Goal: Task Accomplishment & Management: Manage account settings

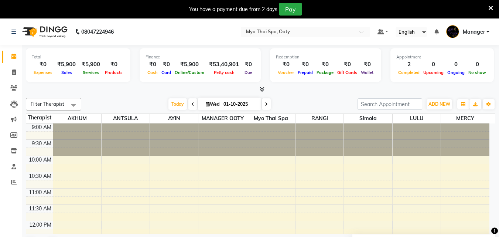
scroll to position [238, 0]
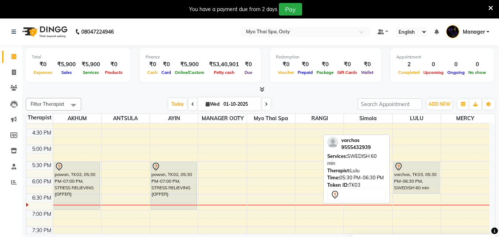
click at [412, 181] on div "varchas, TK03, 05:30 PM-06:30 PM, SWEDISH 60 min" at bounding box center [416, 177] width 45 height 31
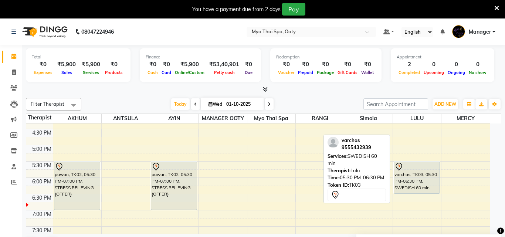
select select "7"
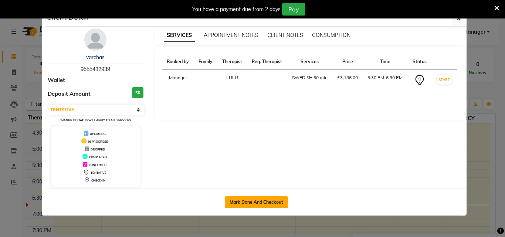
click at [280, 202] on button "Mark Done And Checkout" at bounding box center [256, 202] width 63 height 12
select select "service"
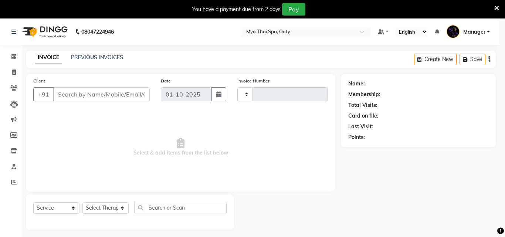
type input "1015"
select select "558"
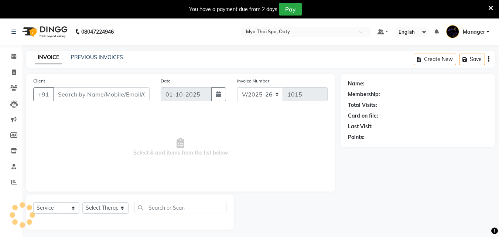
type input "9555432939"
select select "88042"
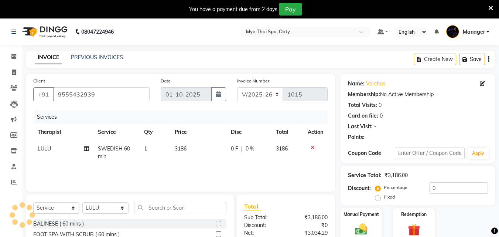
scroll to position [78, 0]
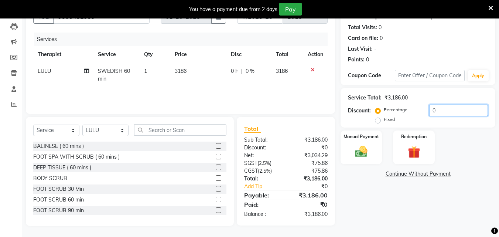
click at [441, 111] on input "0" at bounding box center [458, 110] width 59 height 11
click at [368, 158] on img at bounding box center [361, 151] width 21 height 15
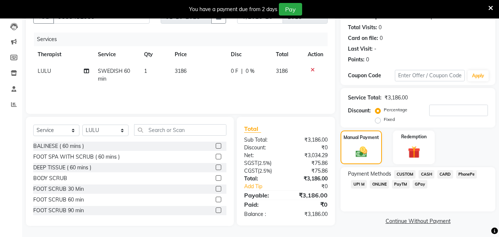
click at [440, 174] on span "CARD" at bounding box center [446, 174] width 16 height 8
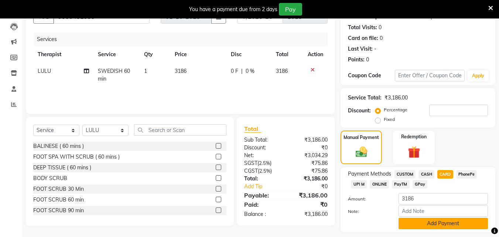
click at [433, 221] on button "Add Payment" at bounding box center [443, 223] width 89 height 11
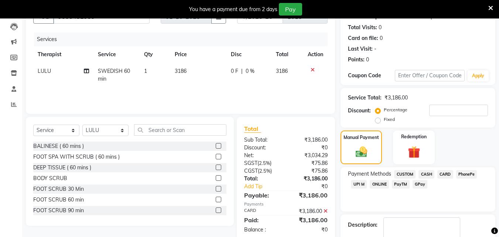
scroll to position [135, 0]
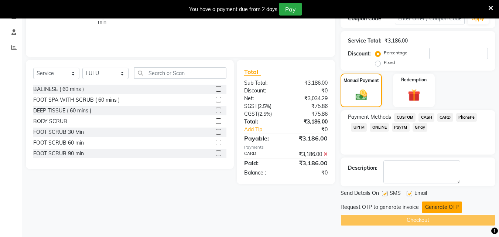
click at [436, 207] on button "Generate OTP" at bounding box center [442, 206] width 40 height 11
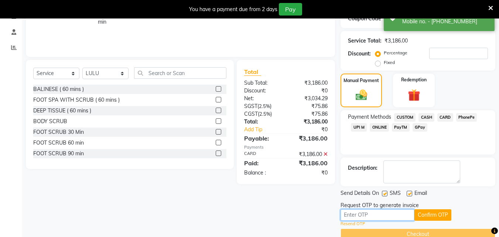
click at [395, 213] on input "text" at bounding box center [378, 214] width 74 height 11
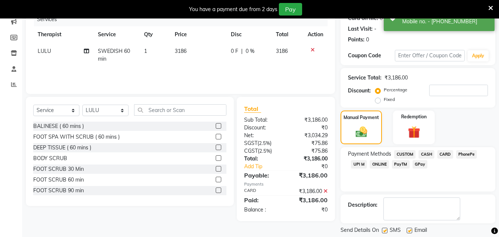
scroll to position [149, 0]
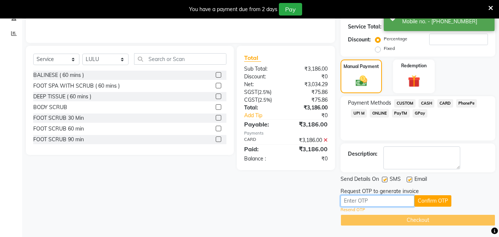
click at [402, 202] on input "text" at bounding box center [378, 200] width 74 height 11
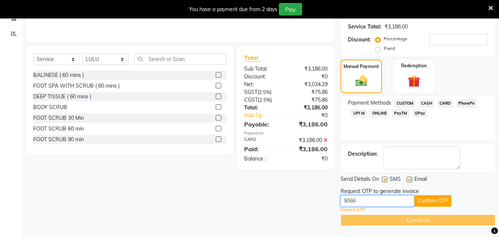
type input "9066"
click at [435, 202] on button "Confirm OTP" at bounding box center [433, 200] width 37 height 11
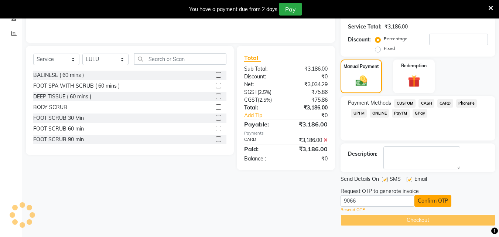
scroll to position [120, 0]
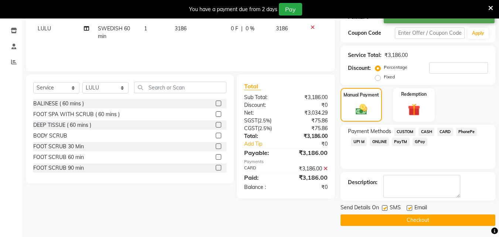
click at [413, 218] on button "Checkout" at bounding box center [418, 219] width 155 height 11
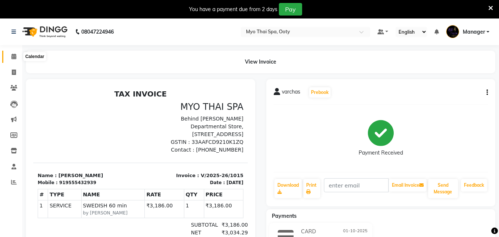
click at [14, 56] on icon at bounding box center [13, 57] width 5 height 6
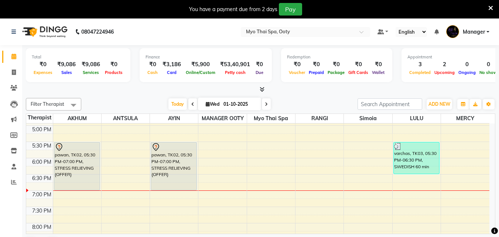
scroll to position [259, 0]
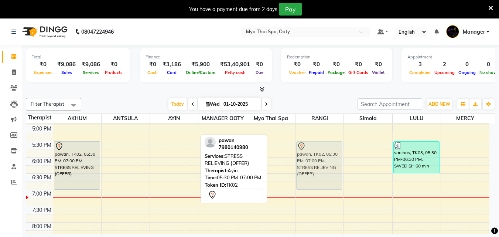
drag, startPoint x: 178, startPoint y: 159, endPoint x: 307, endPoint y: 158, distance: 128.6
click at [307, 158] on tr "pawan, TK02, 05:30 PM-07:00 PM, STRESS RELIEVING {OFFER} [PERSON_NAME], TK01, 0…" at bounding box center [257, 76] width 463 height 422
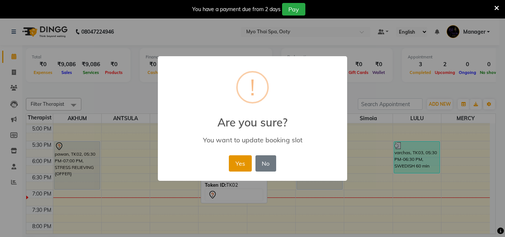
click at [234, 161] on button "Yes" at bounding box center [240, 163] width 23 height 16
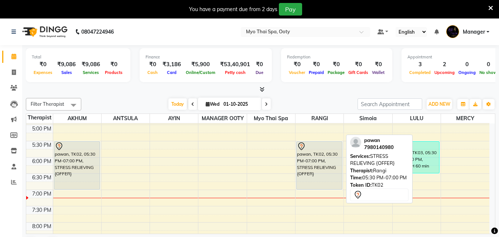
click at [315, 175] on div "pawan, TK02, 05:30 PM-07:00 PM, STRESS RELIEVING {OFFER}" at bounding box center [319, 166] width 45 height 48
click at [320, 180] on div "pawan, TK02, 05:30 PM-07:00 PM, STRESS RELIEVING {OFFER}" at bounding box center [319, 166] width 45 height 48
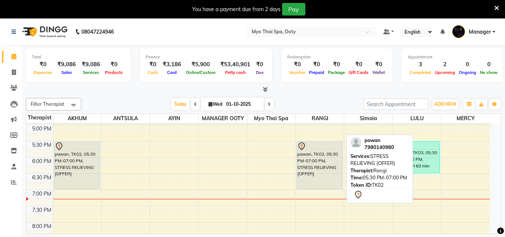
select select "7"
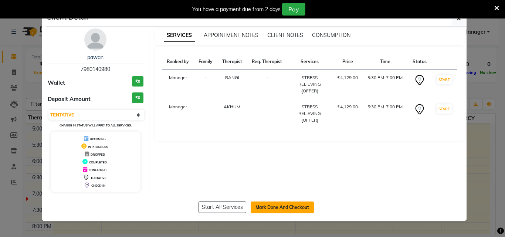
click at [295, 205] on button "Mark Done And Checkout" at bounding box center [282, 207] width 63 height 12
select select "558"
select select "service"
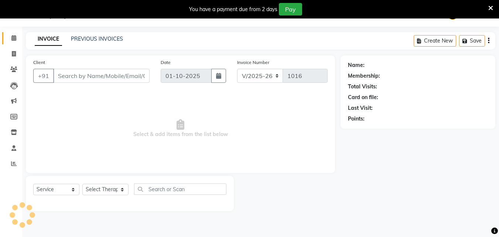
type input "7980140980"
select select "50629"
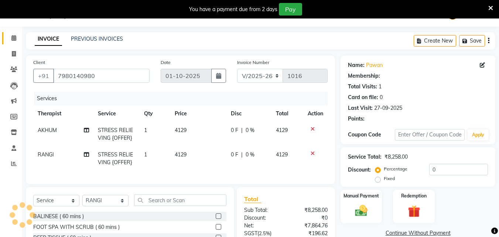
scroll to position [94, 0]
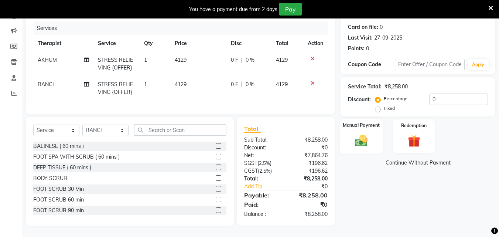
click at [373, 133] on div "Manual Payment" at bounding box center [361, 136] width 43 height 35
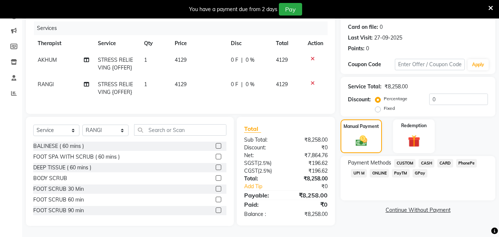
click at [440, 159] on span "CARD" at bounding box center [446, 163] width 16 height 8
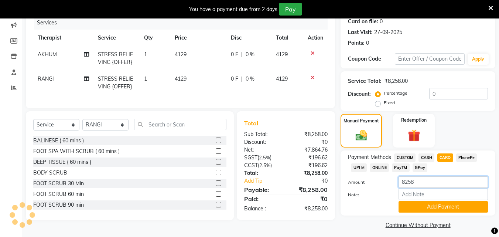
click at [431, 180] on input "8258" at bounding box center [443, 181] width 89 height 11
type input "8"
type input "4129"
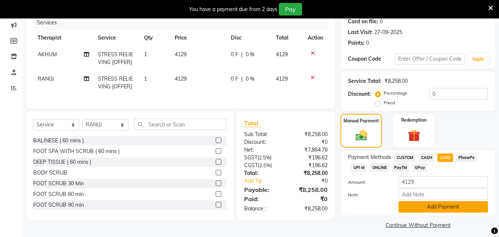
click at [426, 206] on button "Add Payment" at bounding box center [443, 206] width 89 height 11
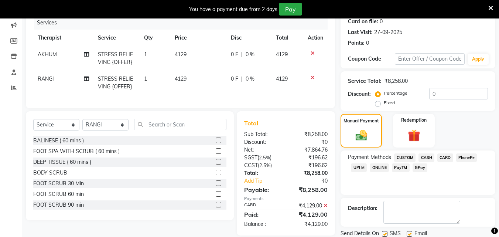
click at [367, 169] on div "ONLINE" at bounding box center [378, 168] width 22 height 10
click at [364, 169] on span "UPI M" at bounding box center [359, 167] width 16 height 8
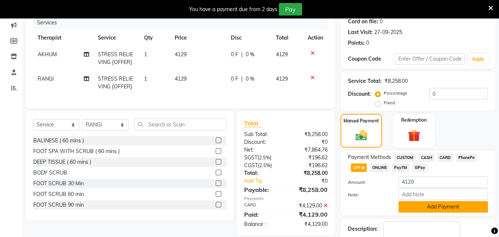
click at [434, 202] on button "Add Payment" at bounding box center [443, 206] width 89 height 11
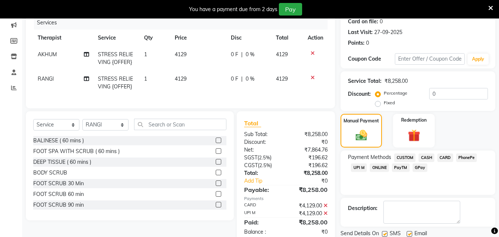
scroll to position [135, 0]
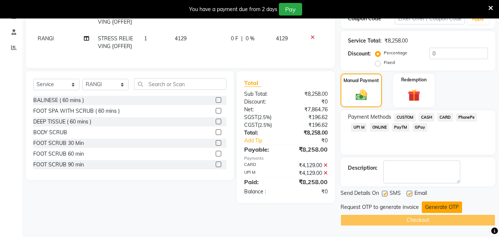
click at [436, 210] on button "Generate OTP" at bounding box center [442, 206] width 40 height 11
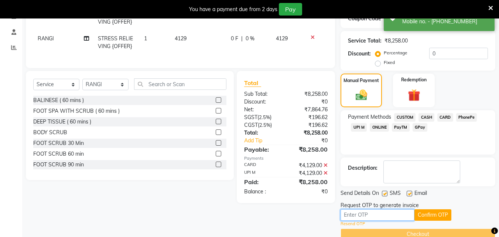
click at [384, 220] on input "text" at bounding box center [378, 214] width 74 height 11
type input "3885"
click at [438, 214] on button "Confirm OTP" at bounding box center [433, 214] width 37 height 11
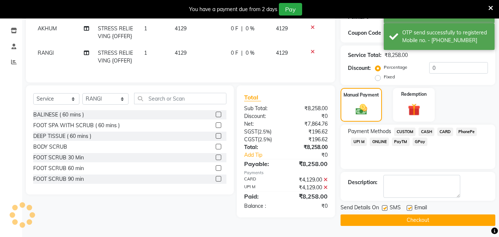
scroll to position [120, 0]
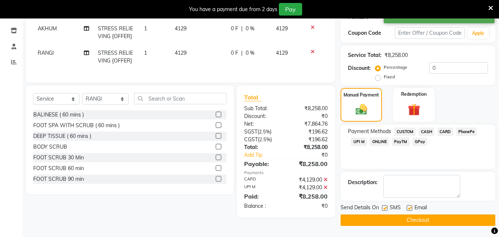
click at [428, 220] on button "Checkout" at bounding box center [418, 219] width 155 height 11
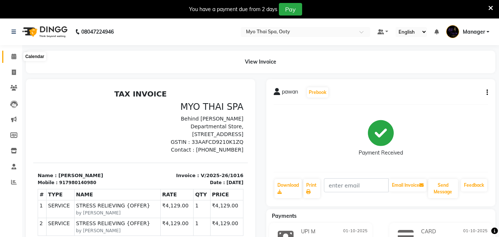
click at [10, 56] on span at bounding box center [13, 56] width 13 height 8
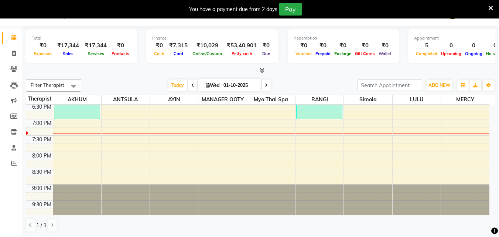
scroll to position [312, 0]
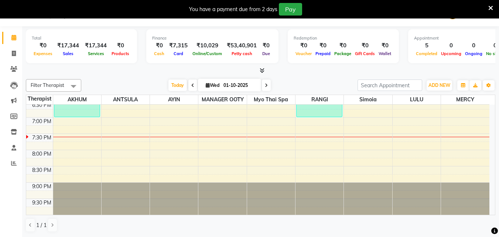
click at [80, 140] on div "9:00 AM 9:30 AM 10:00 AM 10:30 AM 11:00 AM 11:30 AM 12:00 PM 12:30 PM 1:00 PM 1…" at bounding box center [257, 3] width 463 height 422
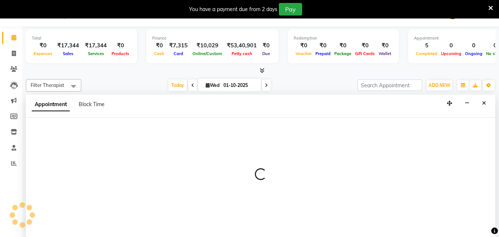
select select "59516"
select select "1170"
select select "tentative"
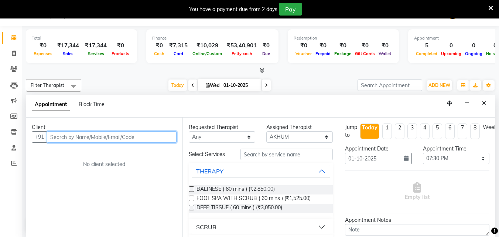
click at [64, 140] on input "text" at bounding box center [112, 136] width 130 height 11
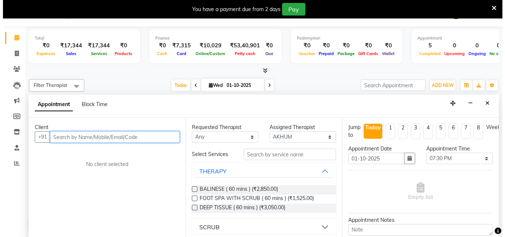
scroll to position [0, 0]
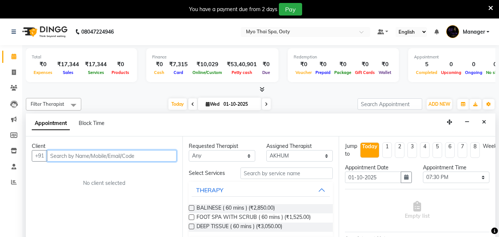
click at [78, 157] on input "text" at bounding box center [112, 155] width 130 height 11
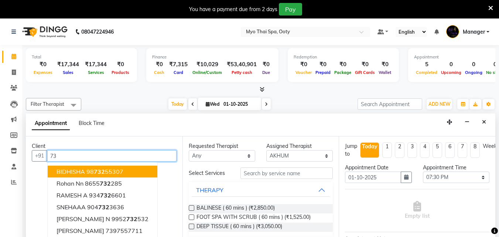
type input "7"
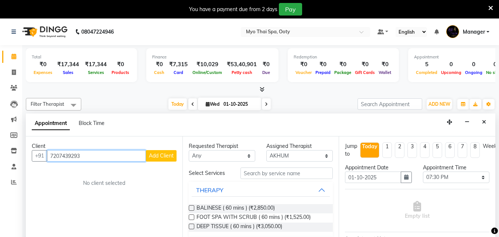
type input "7207439293"
click at [163, 159] on span "Add Client" at bounding box center [161, 155] width 25 height 7
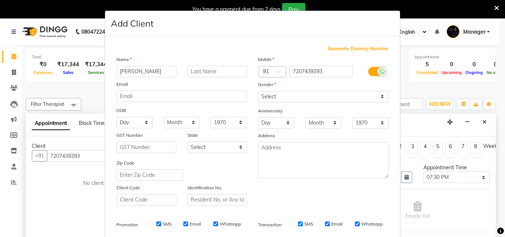
type input "[PERSON_NAME]"
click at [300, 92] on select "Select [DEMOGRAPHIC_DATA] [DEMOGRAPHIC_DATA] Other Prefer Not To Say" at bounding box center [323, 96] width 130 height 11
select select "[DEMOGRAPHIC_DATA]"
click at [258, 91] on select "Select [DEMOGRAPHIC_DATA] [DEMOGRAPHIC_DATA] Other Prefer Not To Say" at bounding box center [323, 96] width 130 height 11
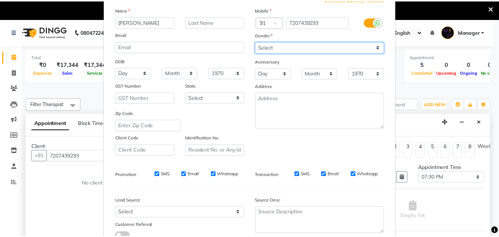
scroll to position [104, 0]
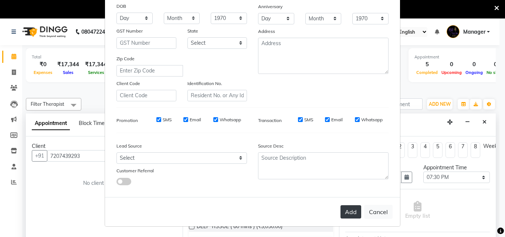
click at [349, 215] on button "Add" at bounding box center [350, 211] width 21 height 13
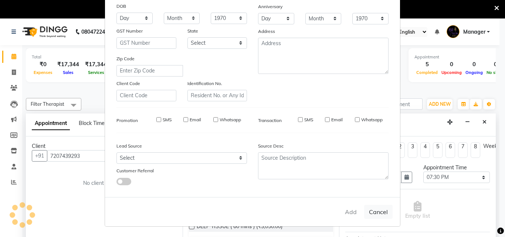
select select
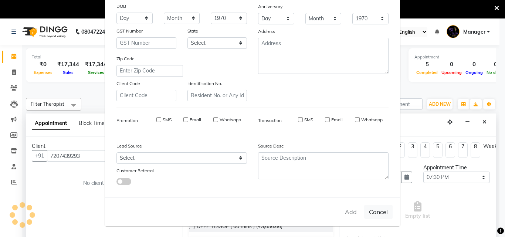
select select
checkbox input "false"
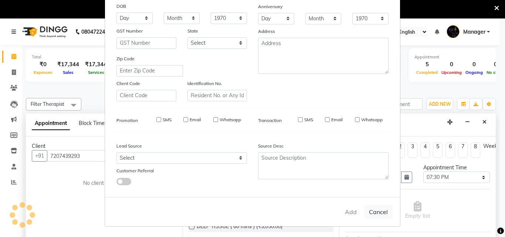
checkbox input "false"
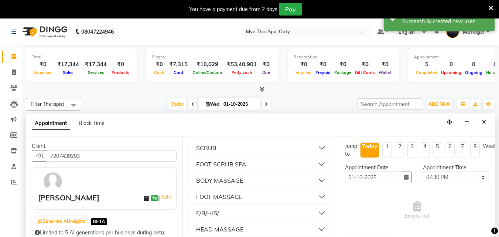
scroll to position [102, 0]
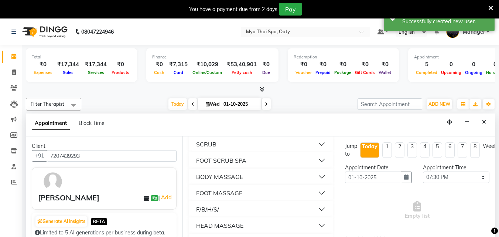
click at [313, 175] on button "BODY MASSAGE" at bounding box center [261, 176] width 139 height 13
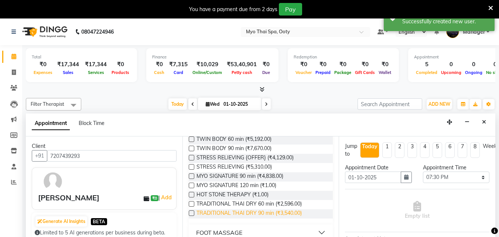
scroll to position [289, 0]
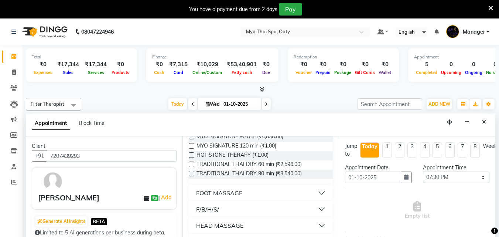
click at [318, 192] on button "FOOT MASSAGE" at bounding box center [261, 192] width 139 height 13
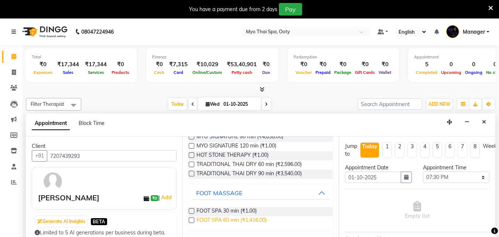
click at [255, 221] on span "FOOT SPA 60 min (₹1,416.00)" at bounding box center [232, 220] width 70 height 9
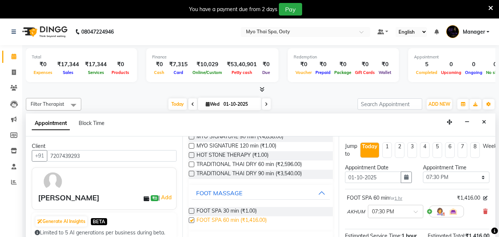
checkbox input "false"
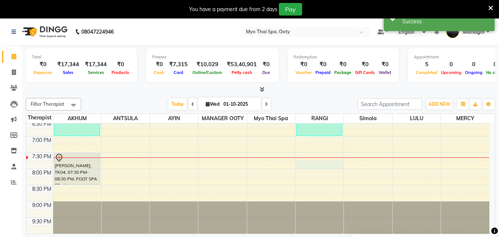
click at [307, 163] on div "9:00 AM 9:30 AM 10:00 AM 10:30 AM 11:00 AM 11:30 AM 12:00 PM 12:30 PM 1:00 PM 1…" at bounding box center [257, 22] width 463 height 422
select select "50629"
select select "tentative"
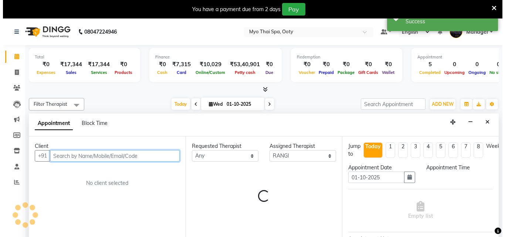
scroll to position [19, 0]
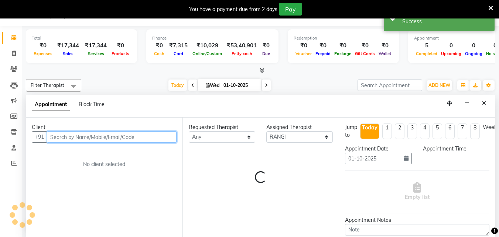
select select "1185"
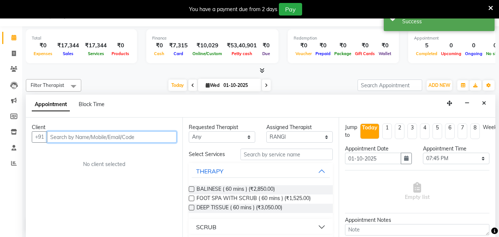
click at [139, 137] on input "text" at bounding box center [112, 136] width 130 height 11
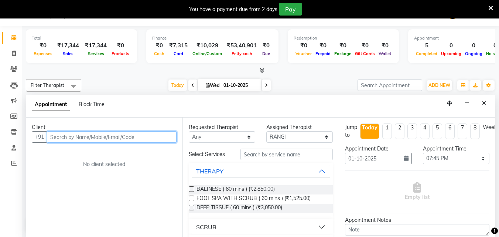
click at [95, 140] on input "text" at bounding box center [112, 136] width 130 height 11
type input "9449246111"
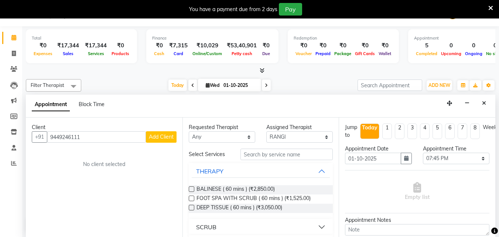
click at [159, 137] on span "Add Client" at bounding box center [161, 136] width 25 height 7
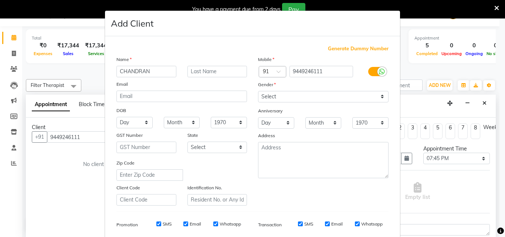
type input "CHANDRAN"
click at [354, 99] on select "Select [DEMOGRAPHIC_DATA] [DEMOGRAPHIC_DATA] Other Prefer Not To Say" at bounding box center [323, 96] width 130 height 11
select select "[DEMOGRAPHIC_DATA]"
click at [258, 91] on select "Select [DEMOGRAPHIC_DATA] [DEMOGRAPHIC_DATA] Other Prefer Not To Say" at bounding box center [323, 96] width 130 height 11
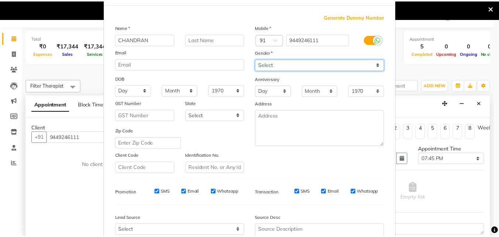
scroll to position [104, 0]
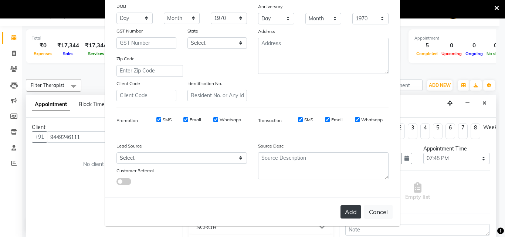
click at [344, 209] on button "Add" at bounding box center [350, 211] width 21 height 13
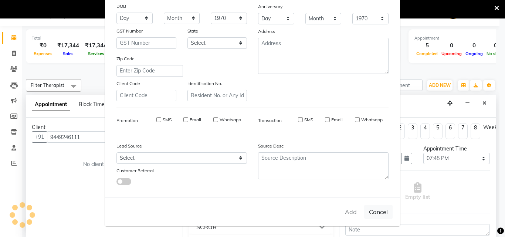
select select
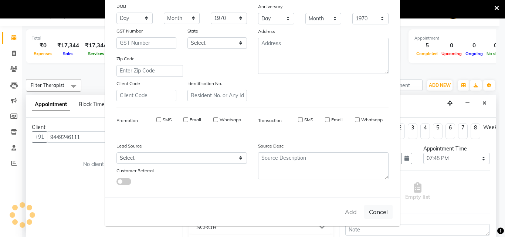
select select
checkbox input "false"
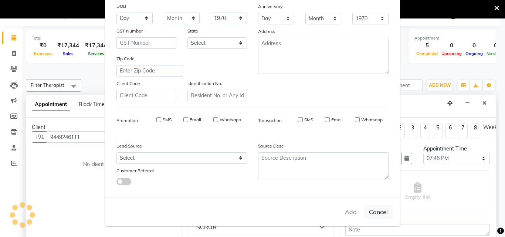
checkbox input "false"
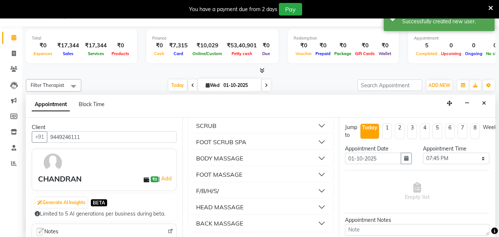
scroll to position [102, 0]
click at [317, 156] on button "BODY MASSAGE" at bounding box center [261, 157] width 139 height 13
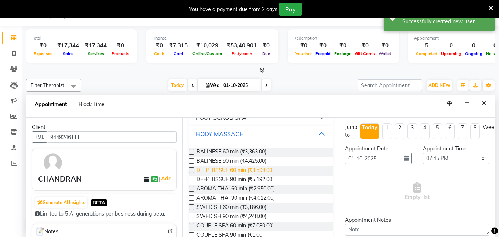
scroll to position [139, 0]
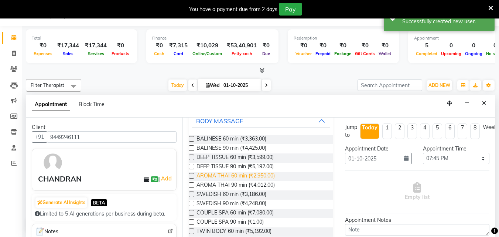
click at [251, 177] on span "AROMA THAI 60 min (₹2,950.00)" at bounding box center [236, 176] width 78 height 9
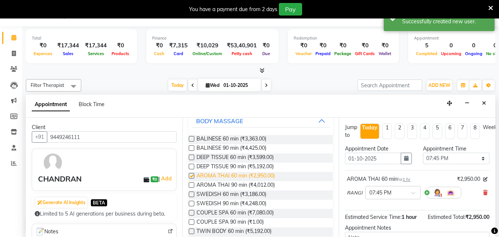
checkbox input "false"
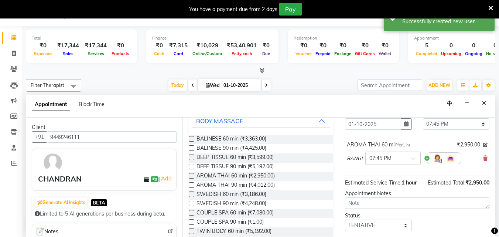
scroll to position [81, 0]
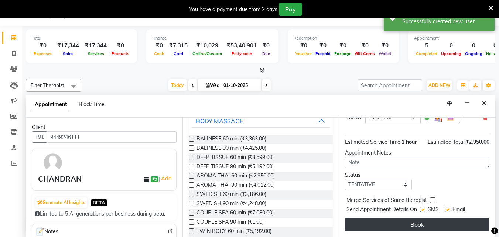
click at [383, 218] on button "Book" at bounding box center [417, 224] width 144 height 13
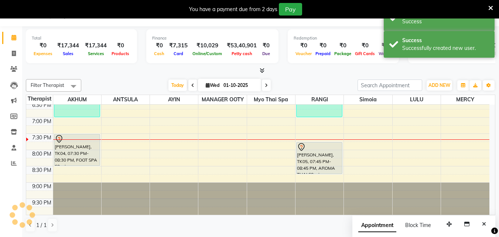
scroll to position [0, 0]
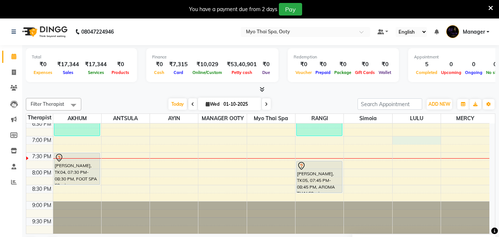
click at [410, 137] on div "9:00 AM 9:30 AM 10:00 AM 10:30 AM 11:00 AM 11:30 AM 12:00 PM 12:30 PM 1:00 PM 1…" at bounding box center [257, 22] width 463 height 422
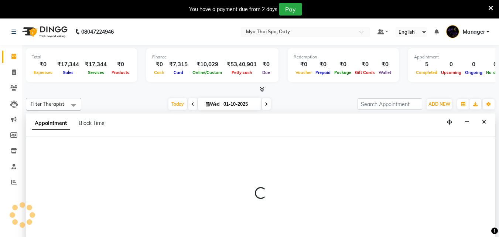
select select "88042"
select select "1140"
select select "tentative"
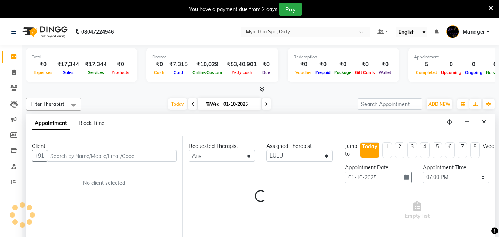
scroll to position [19, 0]
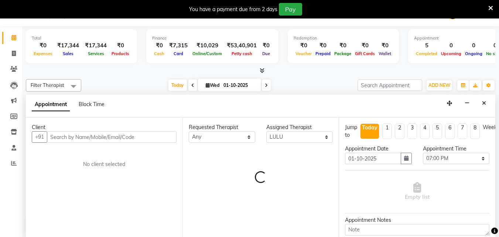
click at [141, 138] on input "text" at bounding box center [112, 136] width 130 height 11
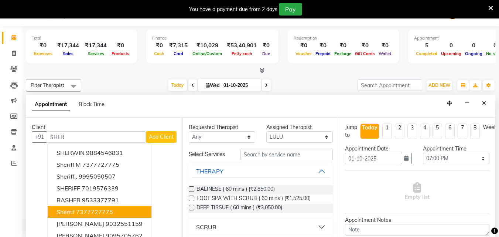
click at [112, 213] on ngb-highlight "7377727775" at bounding box center [94, 211] width 37 height 7
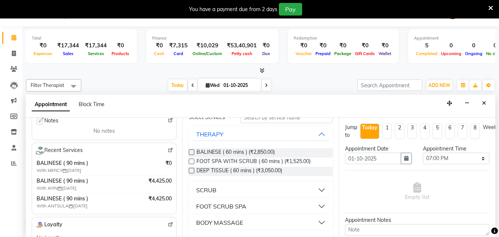
scroll to position [74, 0]
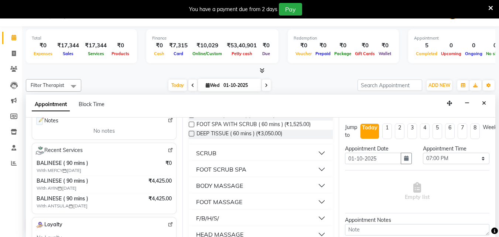
type input "7377727775"
click at [318, 185] on button "BODY MASSAGE" at bounding box center [261, 185] width 139 height 13
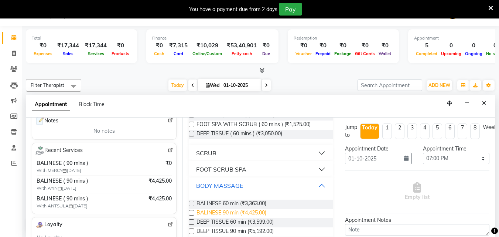
click at [250, 212] on span "BALINESE 90 min (₹4,425.00)" at bounding box center [232, 213] width 70 height 9
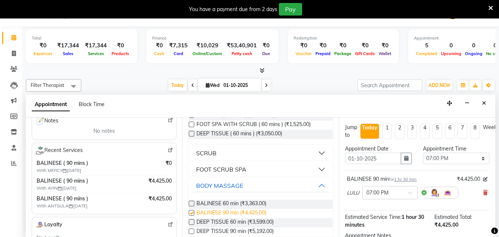
checkbox input "false"
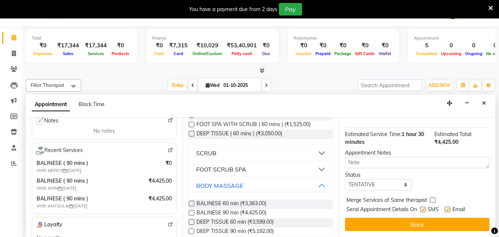
scroll to position [88, 0]
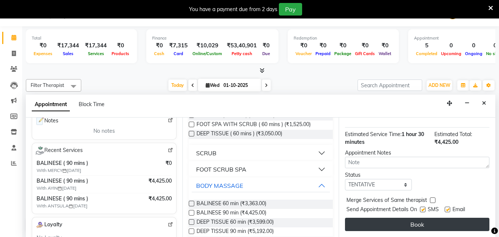
click at [376, 218] on button "Book" at bounding box center [417, 224] width 144 height 13
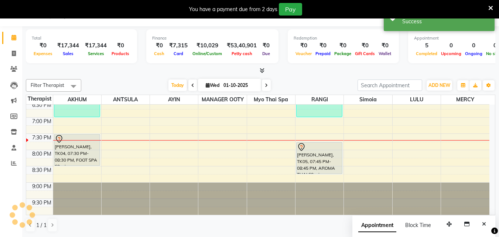
scroll to position [0, 0]
